Goal: Find specific page/section: Find specific page/section

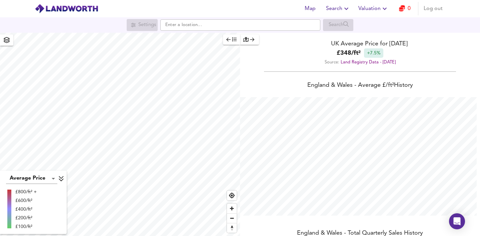
scroll to position [236, 480]
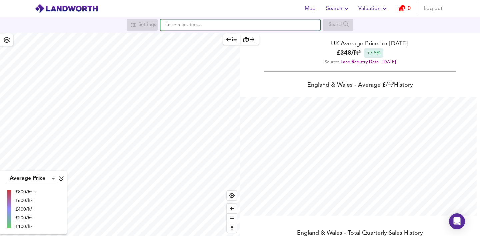
click at [187, 24] on input "text" at bounding box center [240, 24] width 160 height 11
paste input "CT7 0NQ"
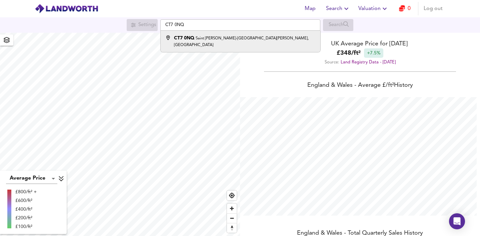
click at [238, 36] on small "Saint [PERSON_NAME]-[GEOGRAPHIC_DATA][PERSON_NAME], [GEOGRAPHIC_DATA]" at bounding box center [241, 41] width 135 height 11
type input "Saint [PERSON_NAME]-at-[PERSON_NAME], [GEOGRAPHIC_DATA] 0NQ"
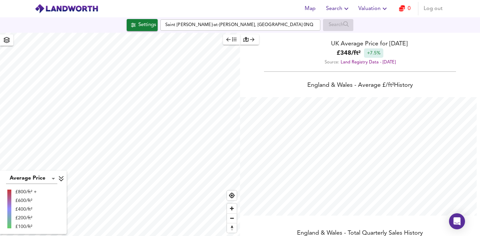
checkbox input "false"
checkbox input "true"
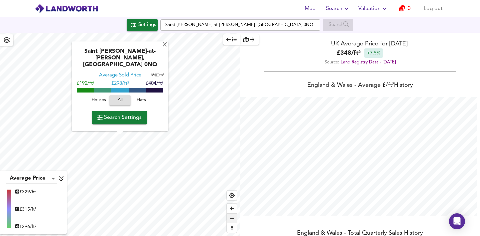
click at [229, 218] on span "Zoom out" at bounding box center [232, 218] width 10 height 9
click at [233, 211] on span "Zoom in" at bounding box center [232, 209] width 10 height 10
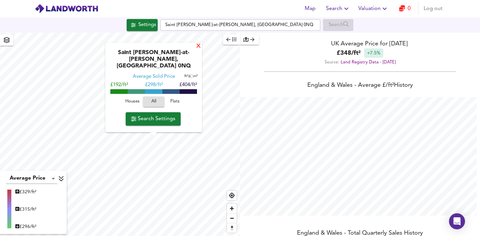
click at [198, 50] on div "X" at bounding box center [199, 46] width 6 height 6
